Goal: Book appointment/travel/reservation

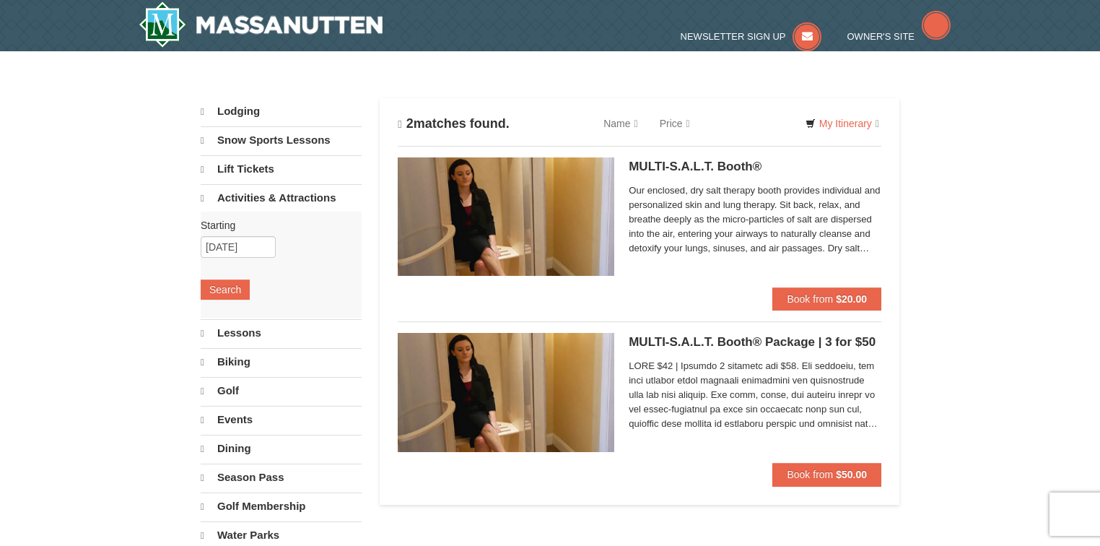
select select "10"
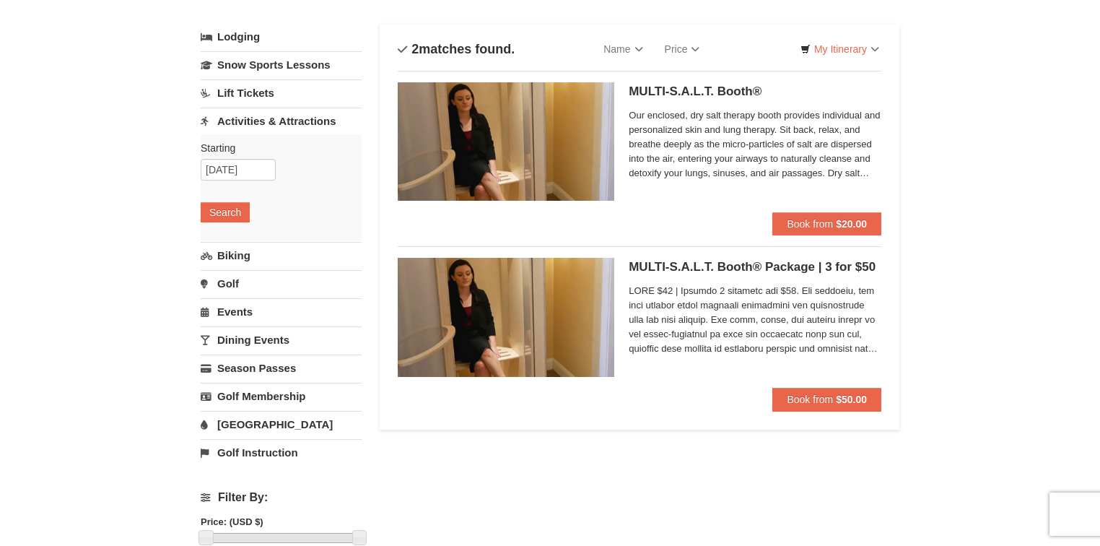
scroll to position [58, 0]
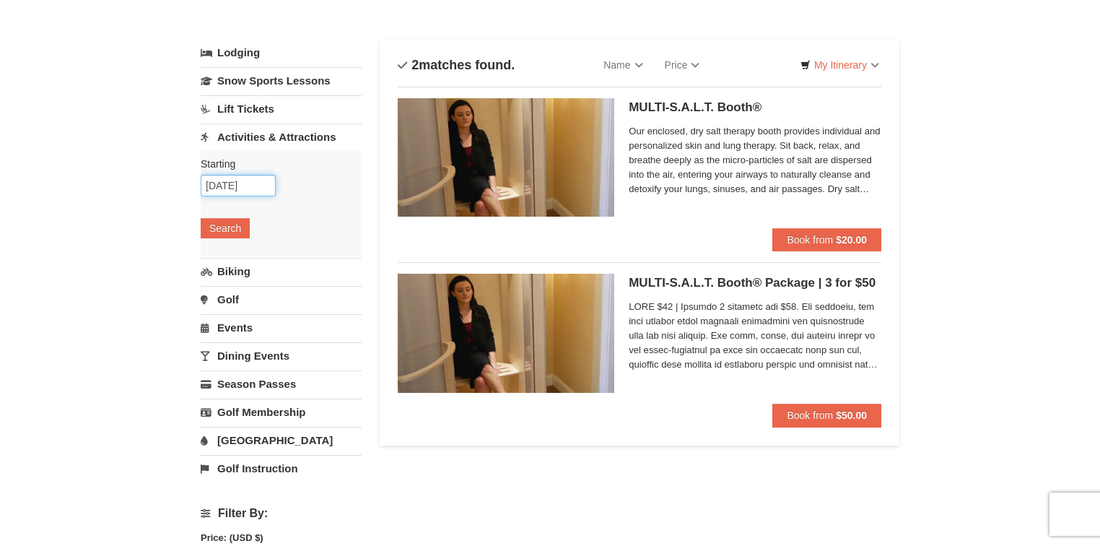
click at [240, 179] on input "[DATE]" at bounding box center [238, 186] width 75 height 22
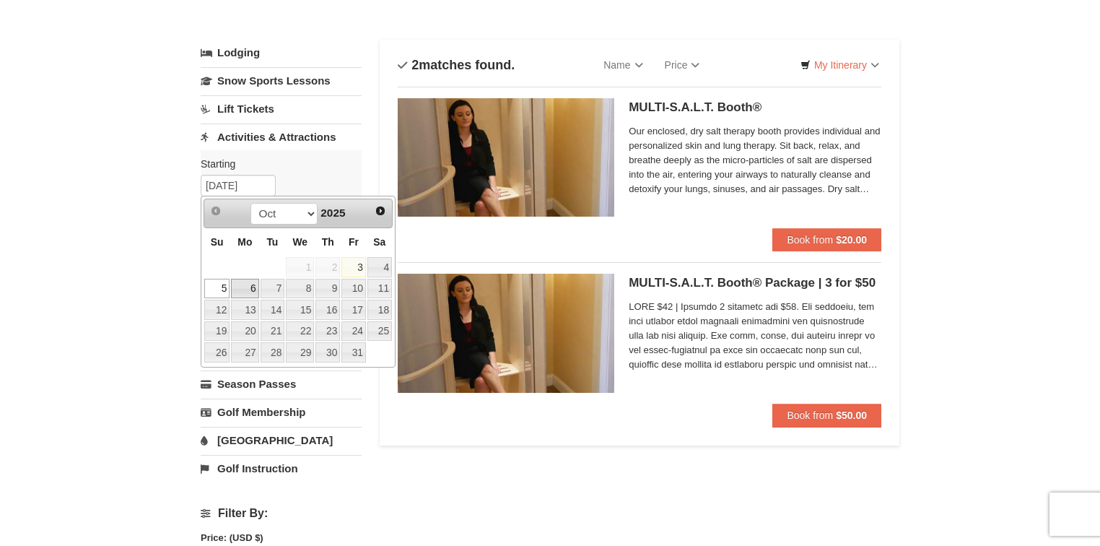
click at [235, 290] on link "6" at bounding box center [244, 289] width 27 height 20
type input "[DATE]"
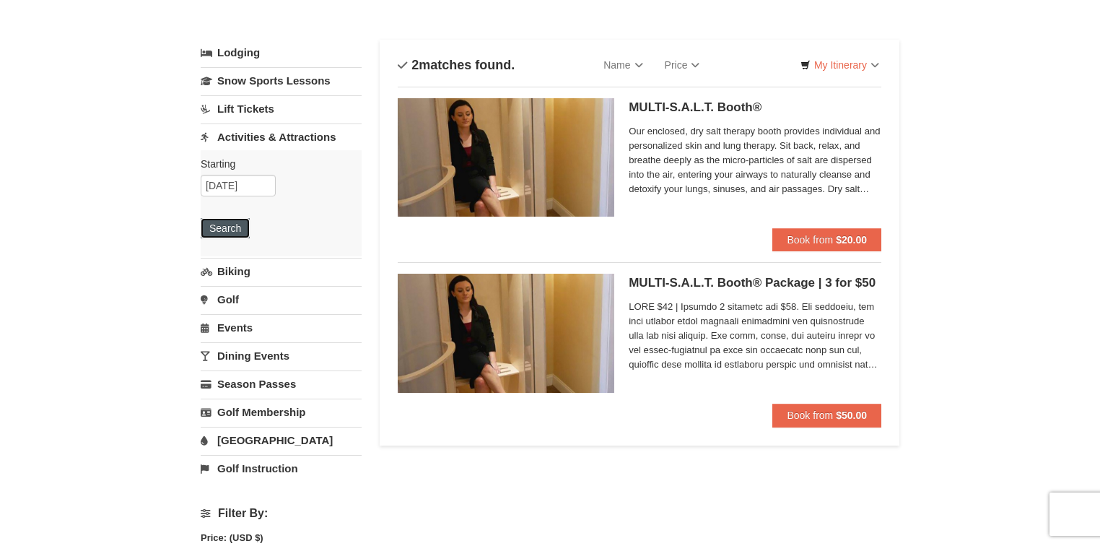
click at [228, 235] on button "Search" at bounding box center [225, 228] width 49 height 20
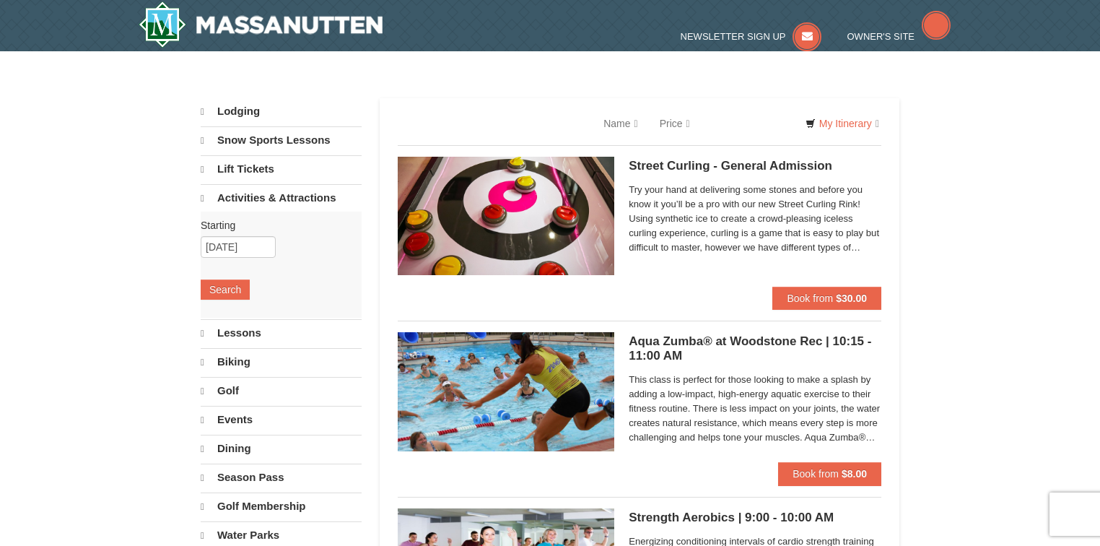
select select "10"
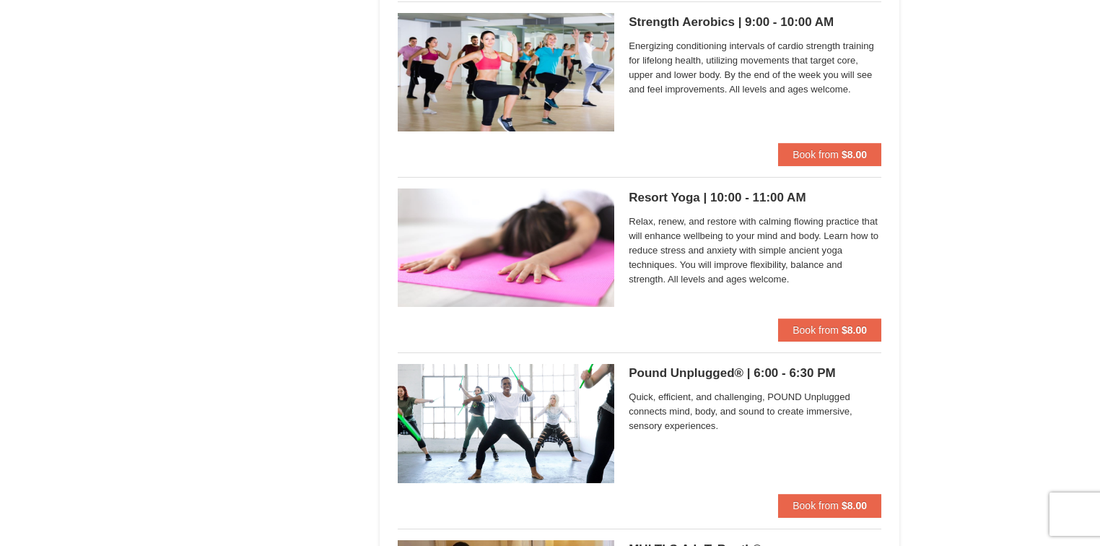
scroll to position [2021, 0]
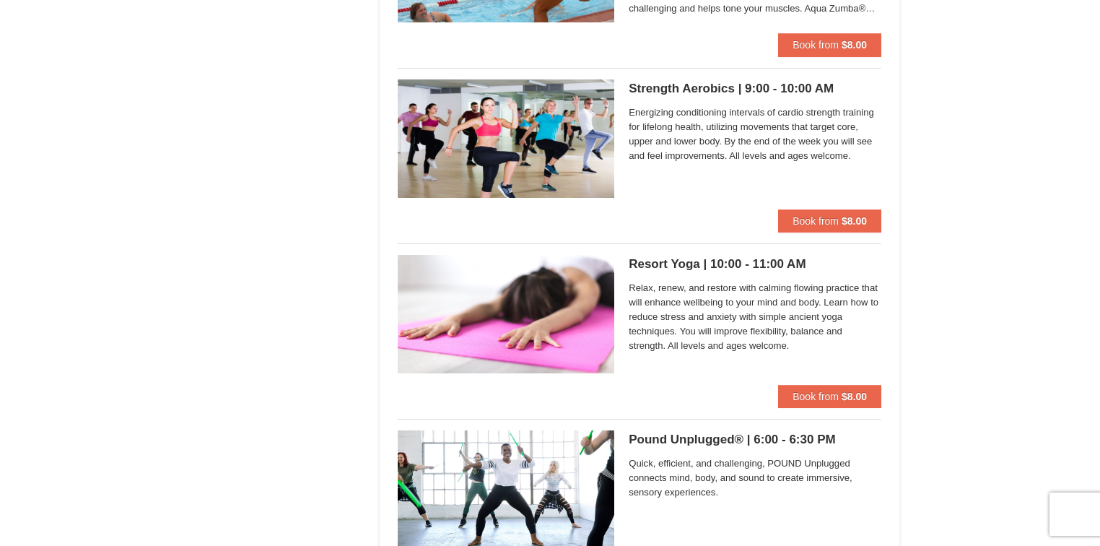
click at [663, 261] on h5 "Resort Yoga | 10:00 - 11:00 AM Massanutten Health and Wellness" at bounding box center [755, 264] width 253 height 14
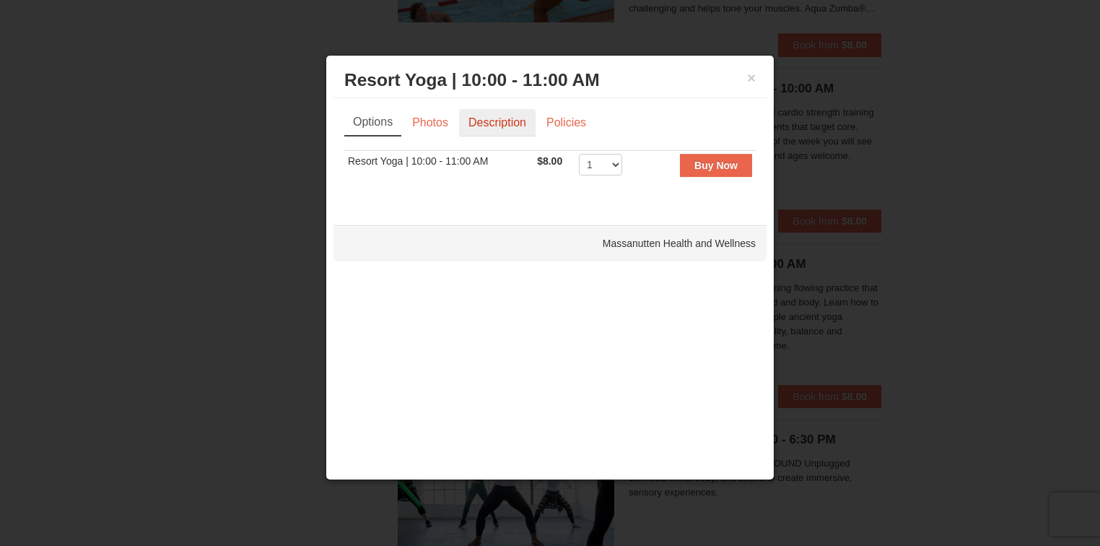
click at [485, 121] on link "Description" at bounding box center [497, 122] width 76 height 27
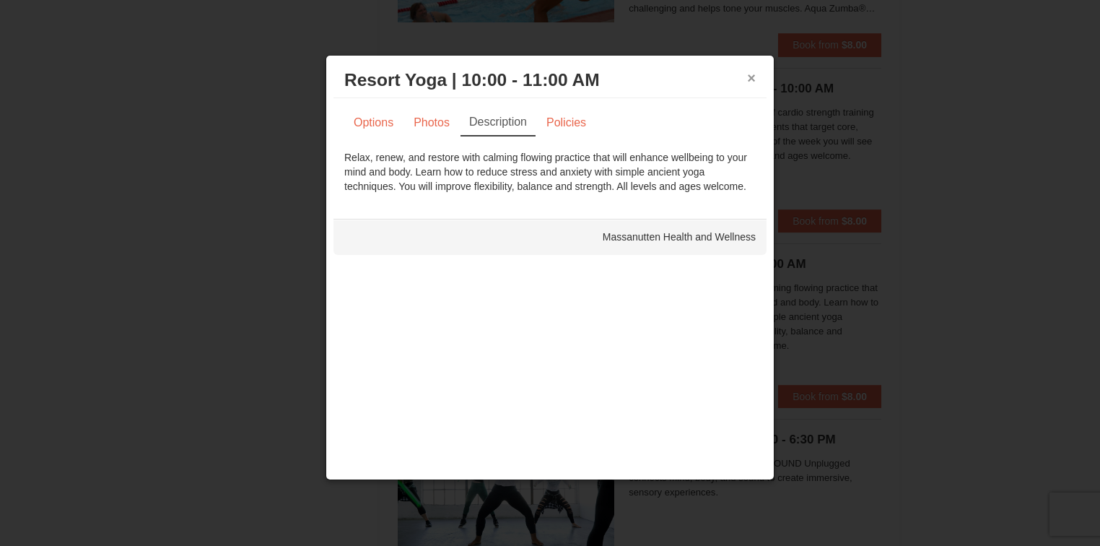
click at [745, 70] on h3 "Resort Yoga | 10:00 - 11:00 AM Massanutten Health and Wellness" at bounding box center [549, 80] width 411 height 22
click at [753, 80] on button "×" at bounding box center [751, 78] width 9 height 14
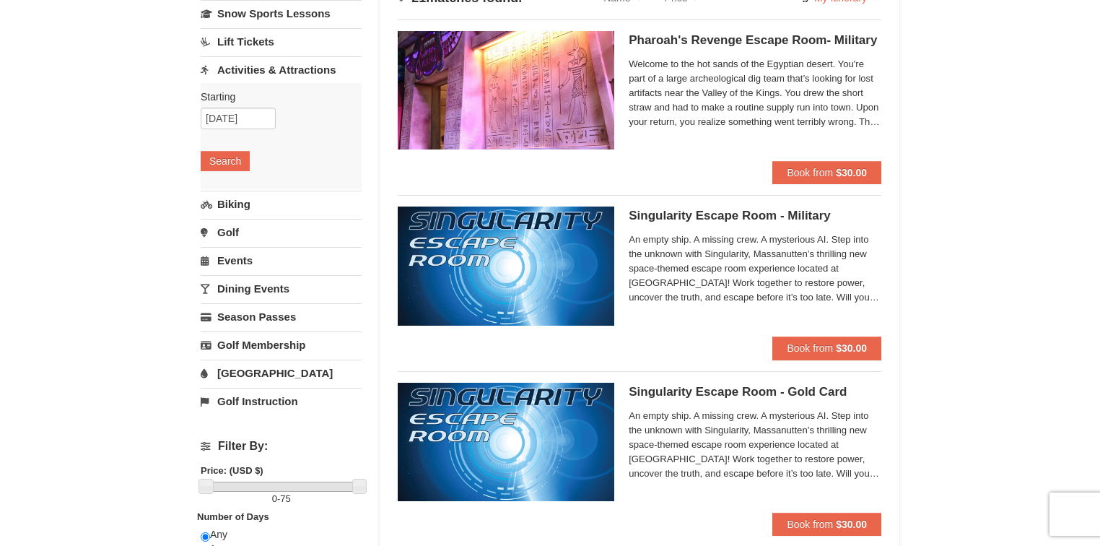
scroll to position [0, 0]
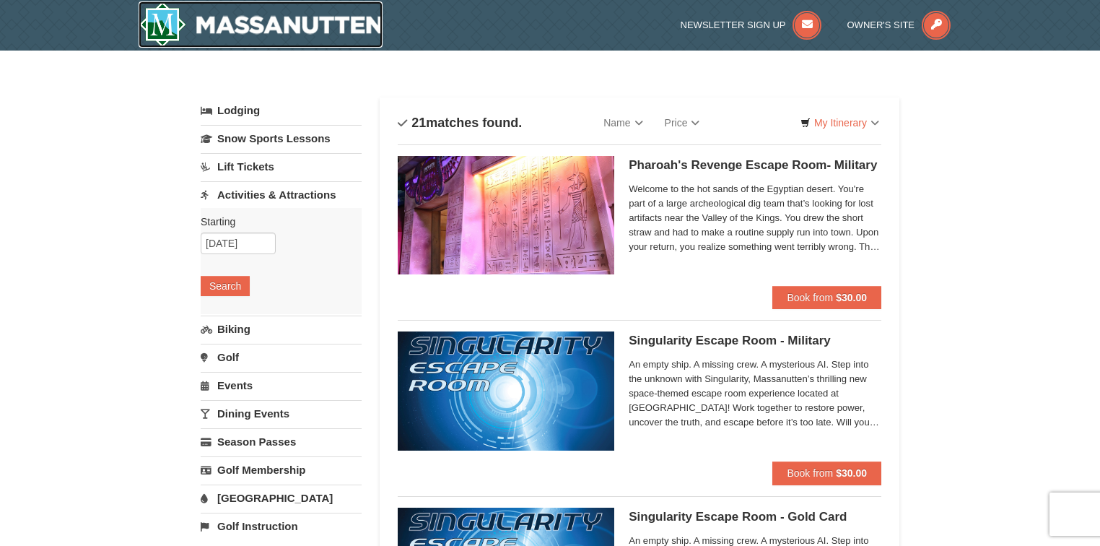
click at [300, 28] on img at bounding box center [261, 24] width 244 height 46
